Goal: Transaction & Acquisition: Purchase product/service

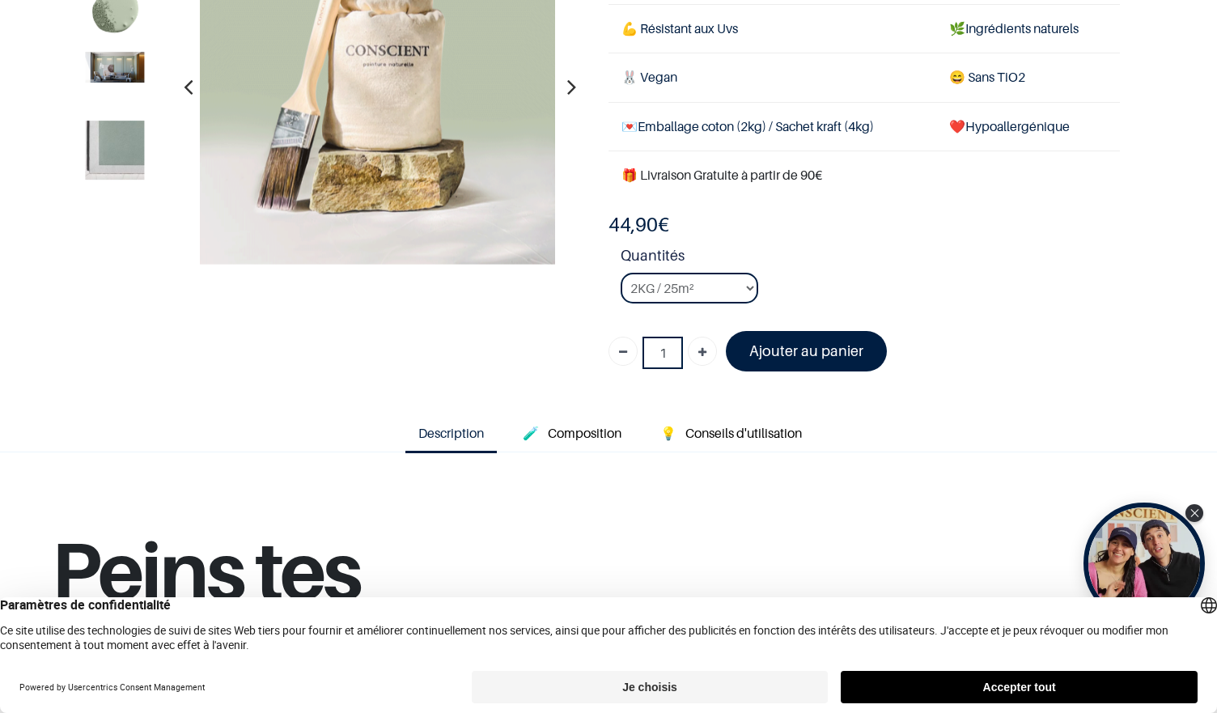
scroll to position [172, 0]
click at [120, 151] on img at bounding box center [114, 149] width 59 height 59
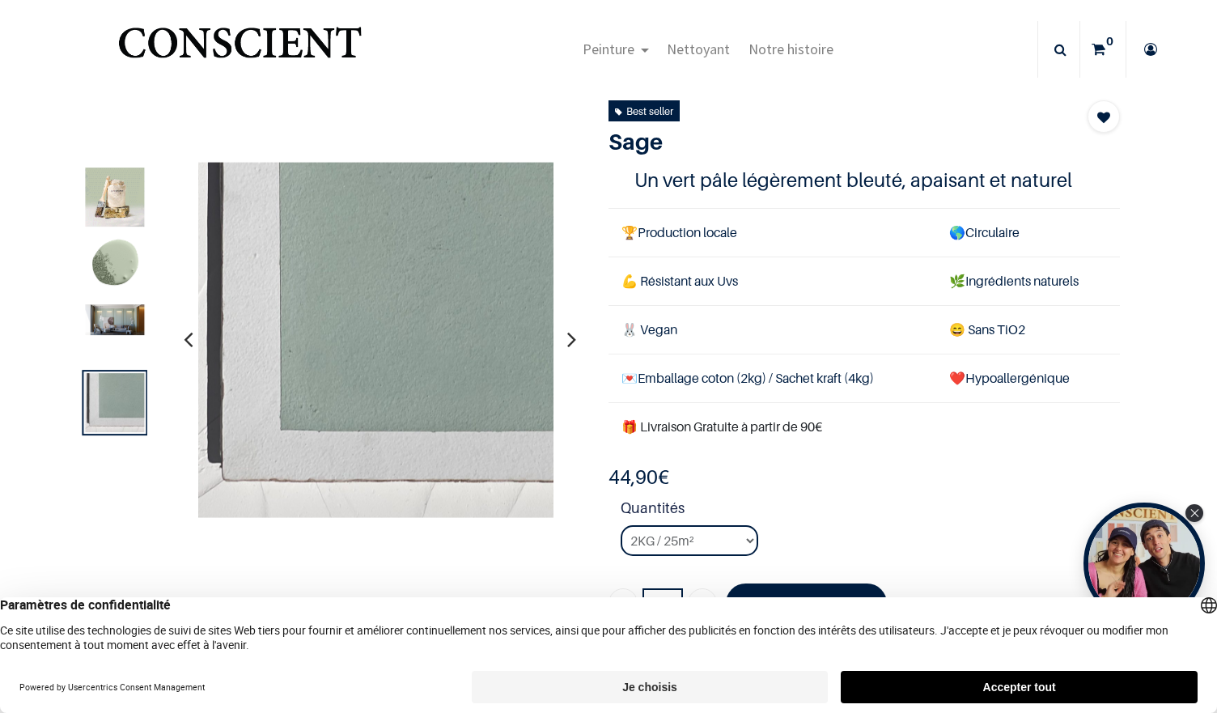
scroll to position [10, 0]
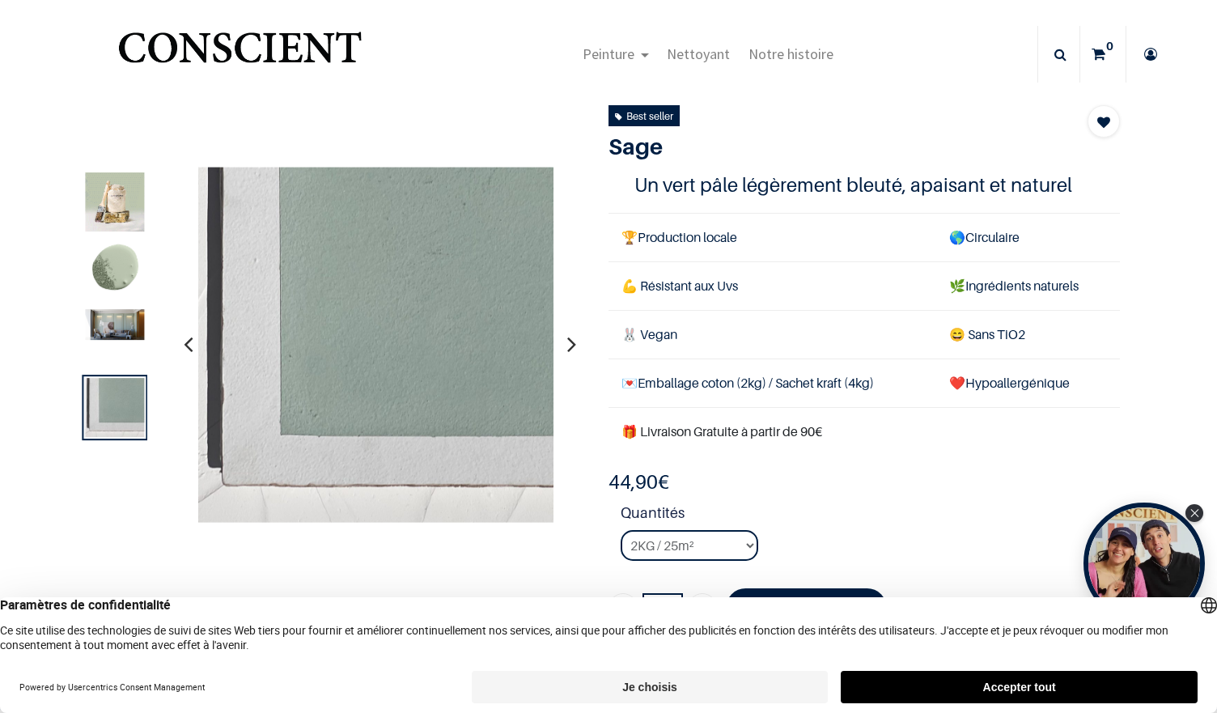
click at [112, 295] on img at bounding box center [114, 270] width 59 height 59
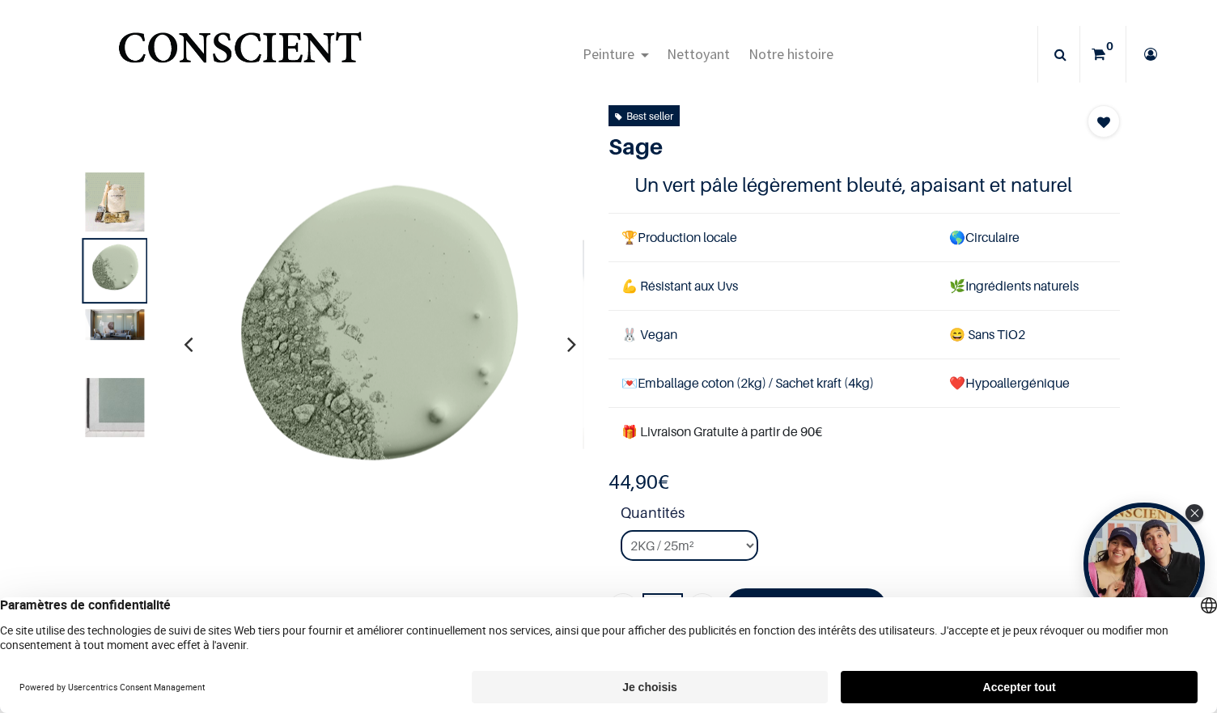
click at [116, 340] on img at bounding box center [114, 324] width 59 height 31
